Goal: Task Accomplishment & Management: Manage account settings

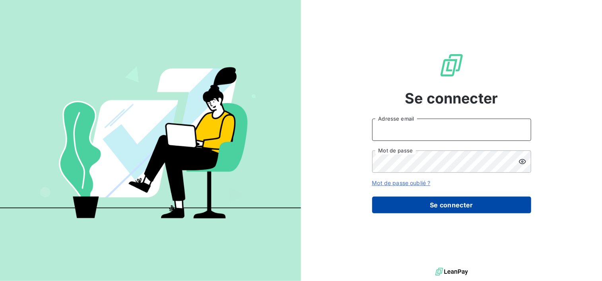
type input "[EMAIL_ADDRESS][DOMAIN_NAME]"
click at [435, 204] on button "Se connecter" at bounding box center [451, 205] width 159 height 17
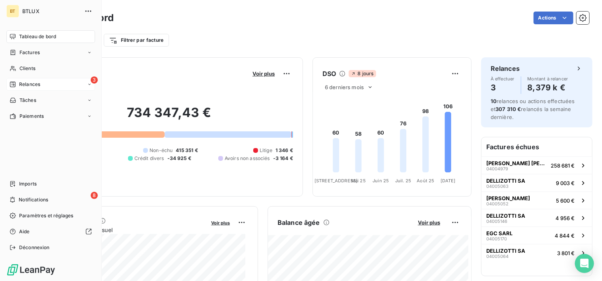
click at [28, 86] on span "Relances" at bounding box center [29, 84] width 21 height 7
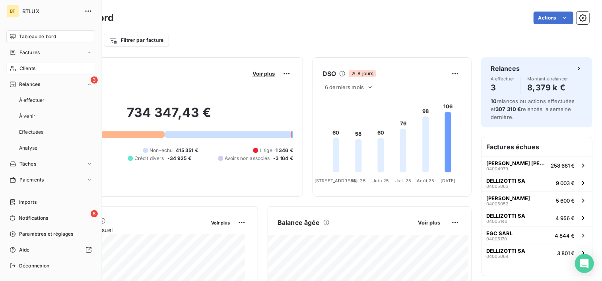
click at [29, 68] on span "Clients" at bounding box center [27, 68] width 16 height 7
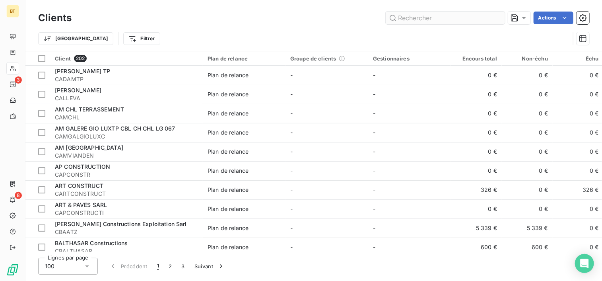
click at [451, 23] on input "text" at bounding box center [445, 18] width 119 height 13
click at [414, 15] on input "text" at bounding box center [445, 18] width 119 height 13
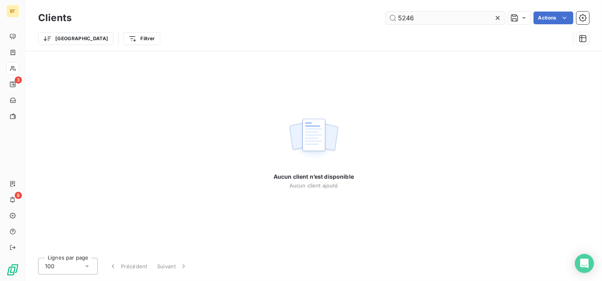
click at [399, 16] on input "5246" at bounding box center [445, 18] width 119 height 13
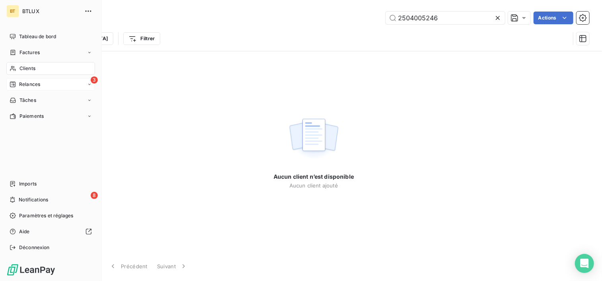
type input "2504005246"
click at [19, 86] on span "Relances" at bounding box center [29, 84] width 21 height 7
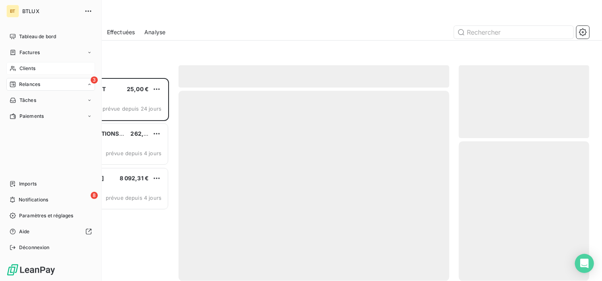
click at [22, 73] on div "Clients" at bounding box center [50, 68] width 89 height 13
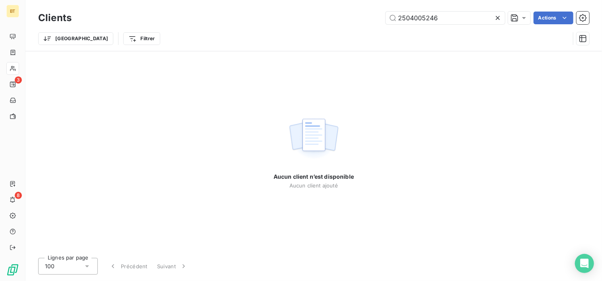
click at [218, 97] on div "Aucun client n’est disponible Aucun client ajouté" at bounding box center [313, 151] width 577 height 200
click at [26, 68] on div "Aucun client n’est disponible Aucun client ajouté" at bounding box center [313, 151] width 577 height 200
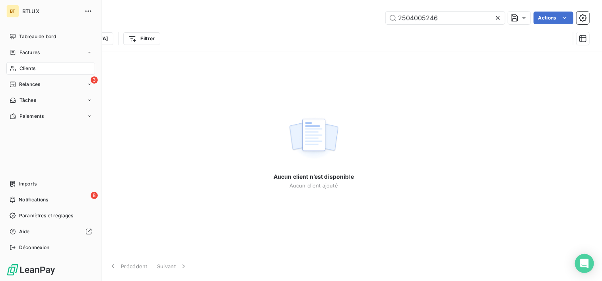
click at [15, 68] on icon at bounding box center [13, 68] width 7 height 6
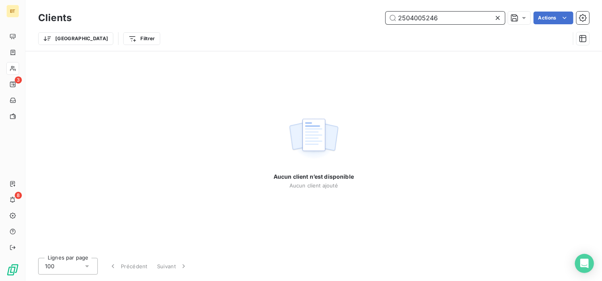
drag, startPoint x: 450, startPoint y: 16, endPoint x: 310, endPoint y: 17, distance: 139.2
click at [310, 17] on div "2504005246 Actions" at bounding box center [335, 18] width 508 height 13
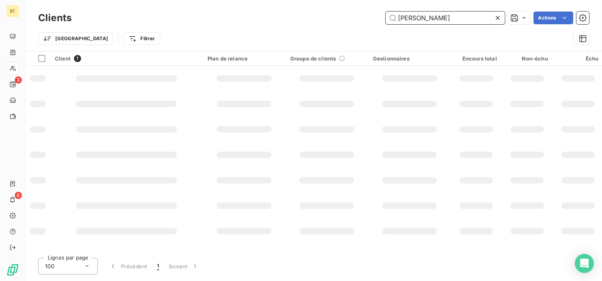
type input "[PERSON_NAME]"
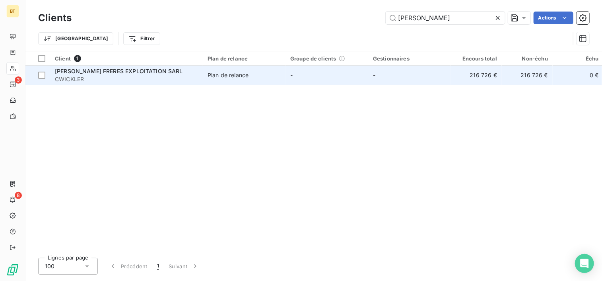
click at [63, 79] on span "CWICKLER" at bounding box center [126, 79] width 143 height 8
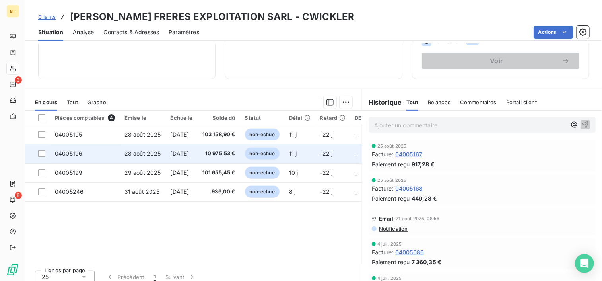
scroll to position [139, 0]
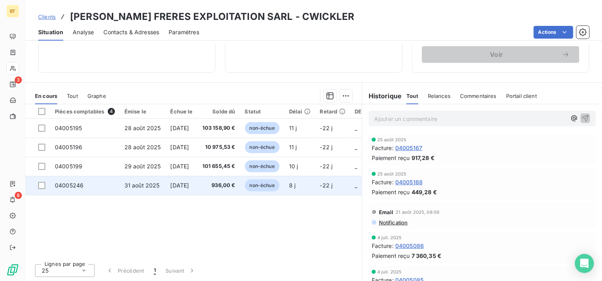
click at [230, 186] on span "936,00 €" at bounding box center [218, 185] width 33 height 8
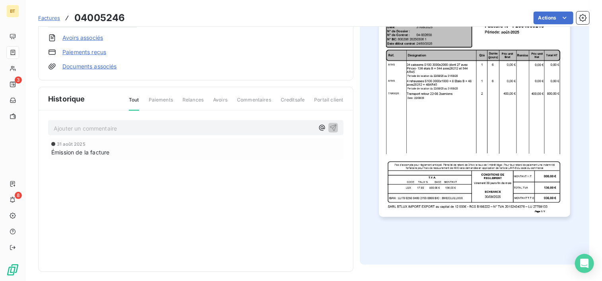
scroll to position [136, 0]
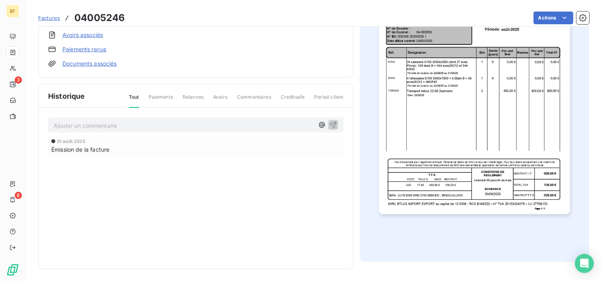
click at [452, 117] on img "button" at bounding box center [474, 79] width 191 height 270
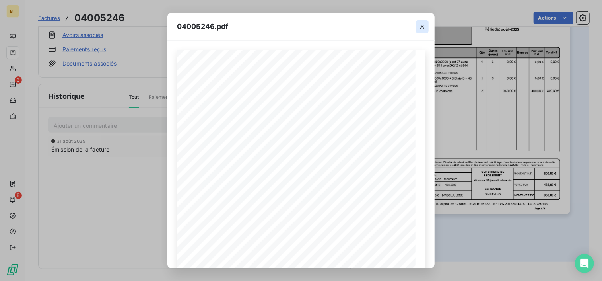
click at [426, 23] on icon "button" at bounding box center [422, 27] width 8 height 8
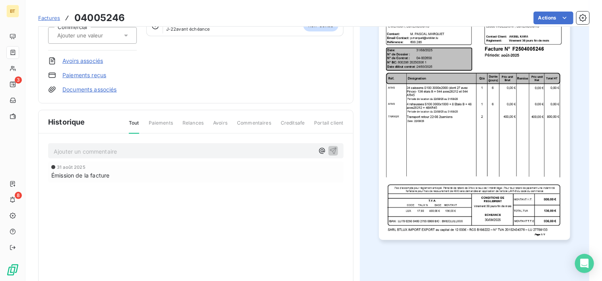
scroll to position [96, 0]
